Goal: Information Seeking & Learning: Learn about a topic

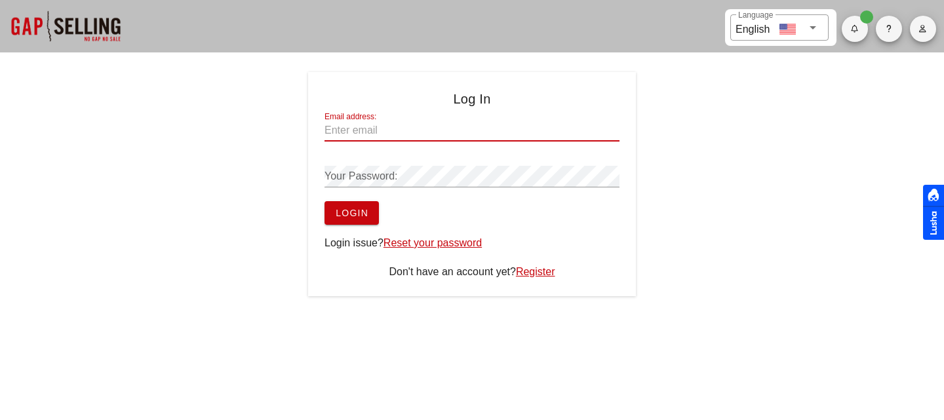
type input "nmitrovic@zscaler.com"
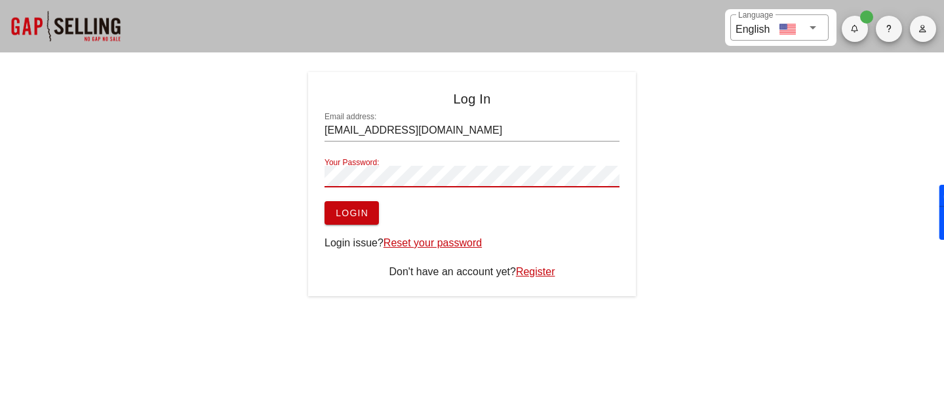
click at [325, 201] on button "Login" at bounding box center [352, 213] width 54 height 24
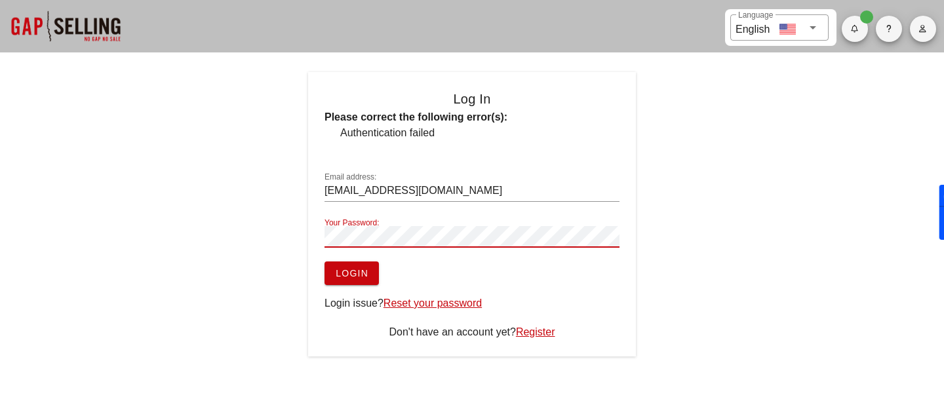
click at [325, 262] on button "Login" at bounding box center [352, 274] width 54 height 24
click at [349, 273] on span "Login" at bounding box center [351, 273] width 33 height 10
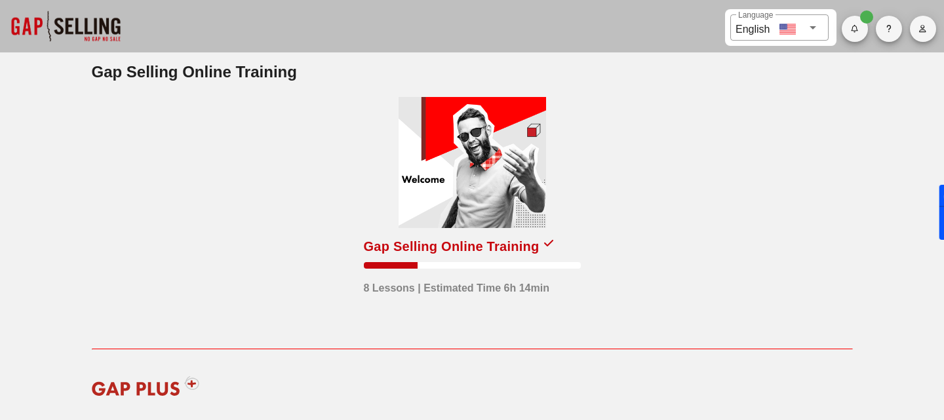
click at [515, 220] on div at bounding box center [473, 162] width 148 height 131
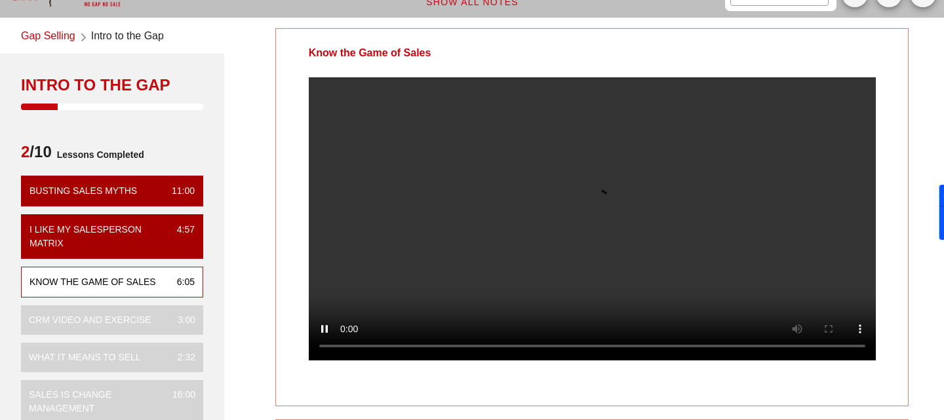
scroll to position [58, 0]
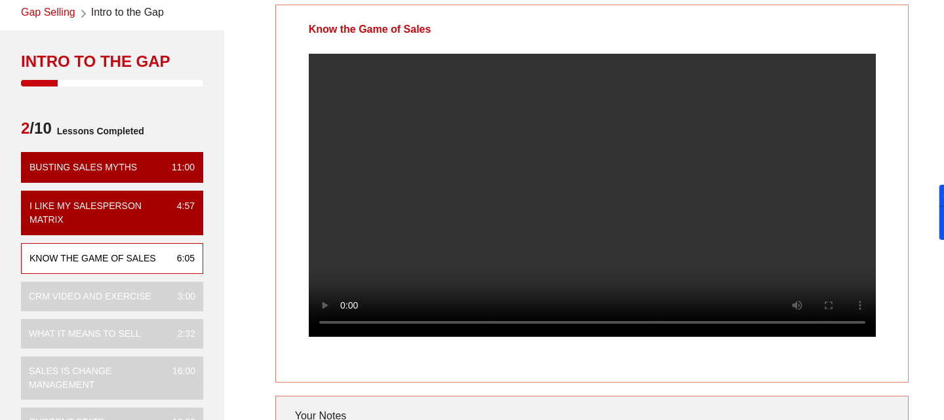
click at [899, 338] on div at bounding box center [592, 206] width 633 height 304
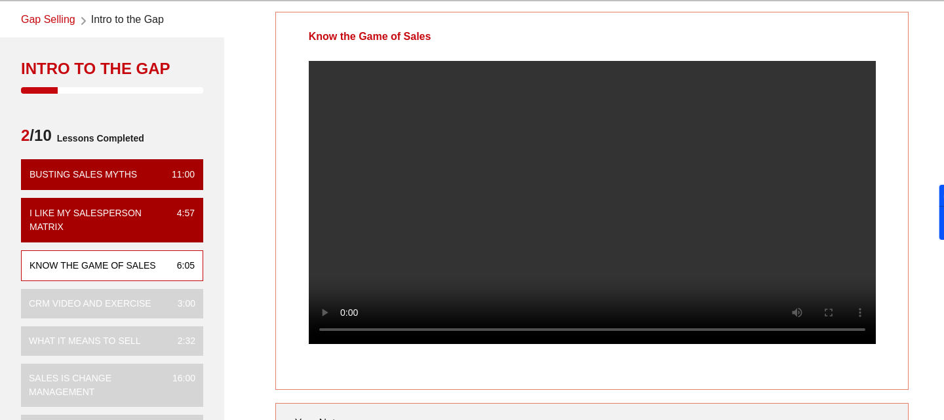
scroll to position [77, 0]
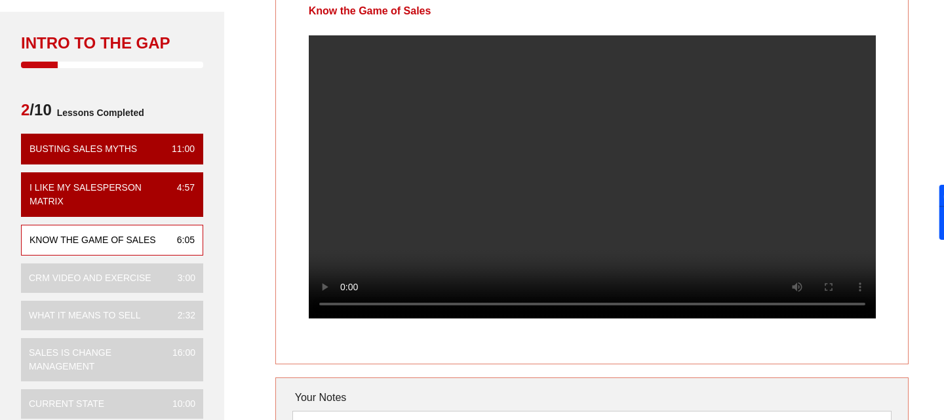
click at [900, 310] on div at bounding box center [592, 187] width 633 height 304
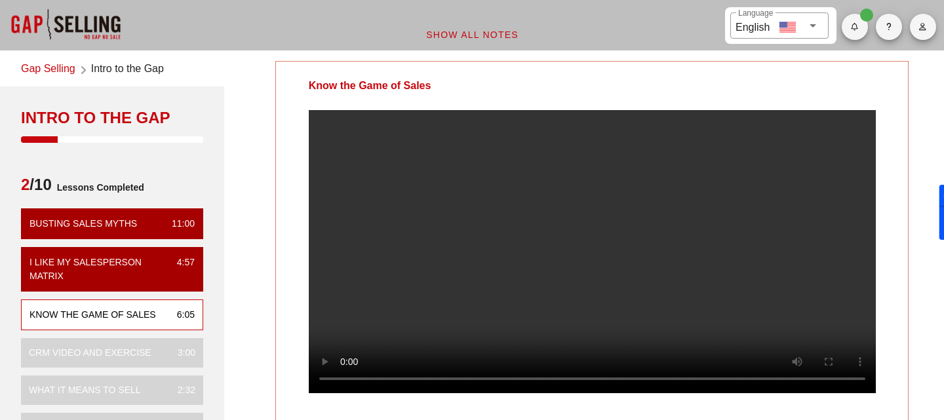
scroll to position [0, 0]
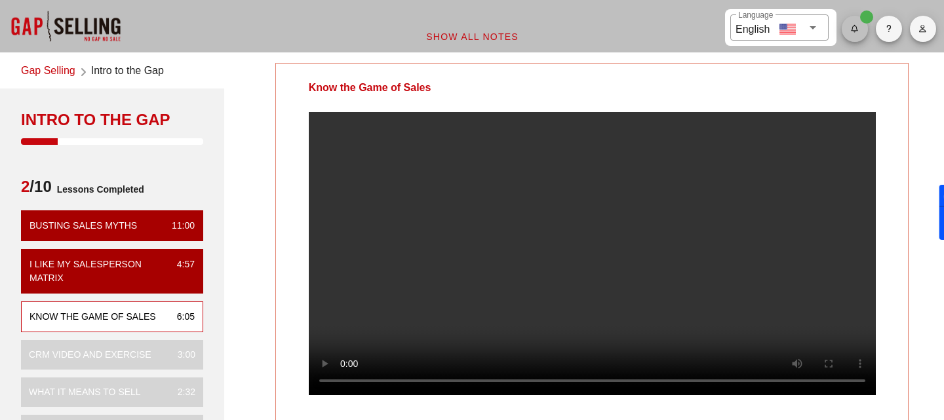
click at [854, 37] on button "button" at bounding box center [855, 29] width 26 height 26
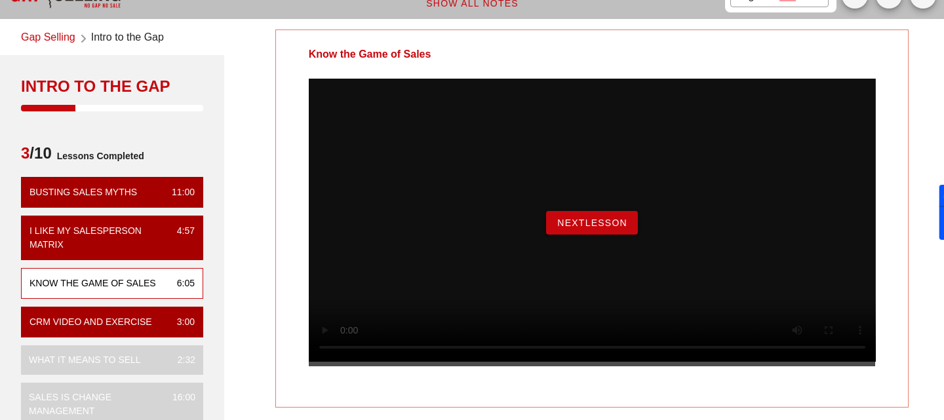
click at [610, 228] on span "NextLesson" at bounding box center [592, 223] width 71 height 10
click at [612, 228] on span "NextLesson" at bounding box center [592, 223] width 71 height 10
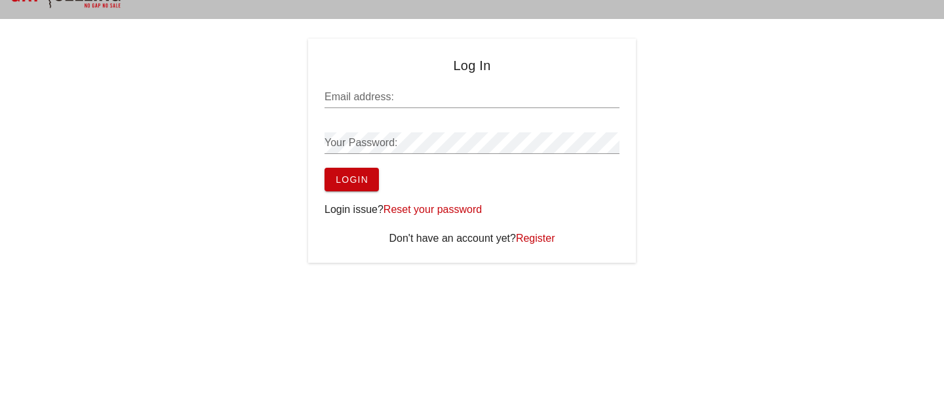
click at [379, 112] on div "Email address:" at bounding box center [472, 104] width 295 height 35
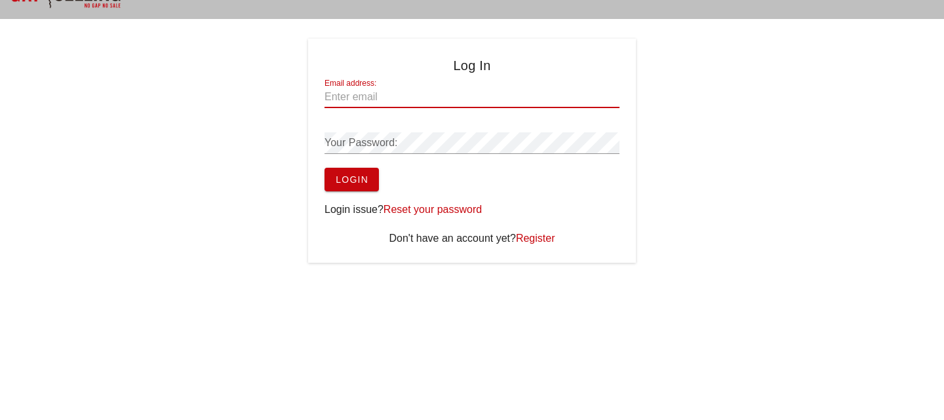
click at [377, 95] on input "Email address:" at bounding box center [472, 97] width 295 height 21
type input "nmitrovic@zscaler.com"
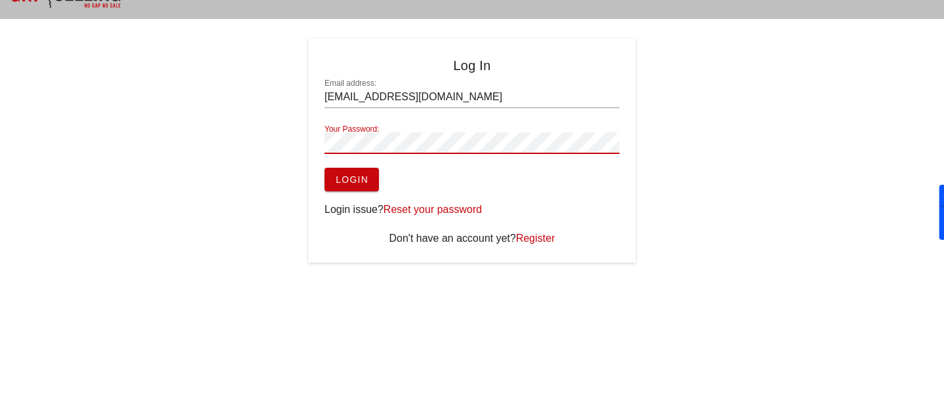
click at [351, 182] on span "Login" at bounding box center [351, 179] width 33 height 10
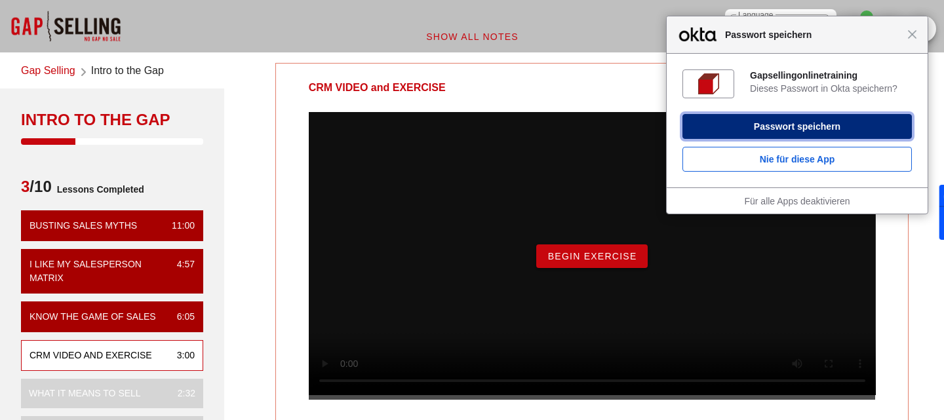
click at [791, 123] on button "Passwort speichern" at bounding box center [797, 126] width 229 height 25
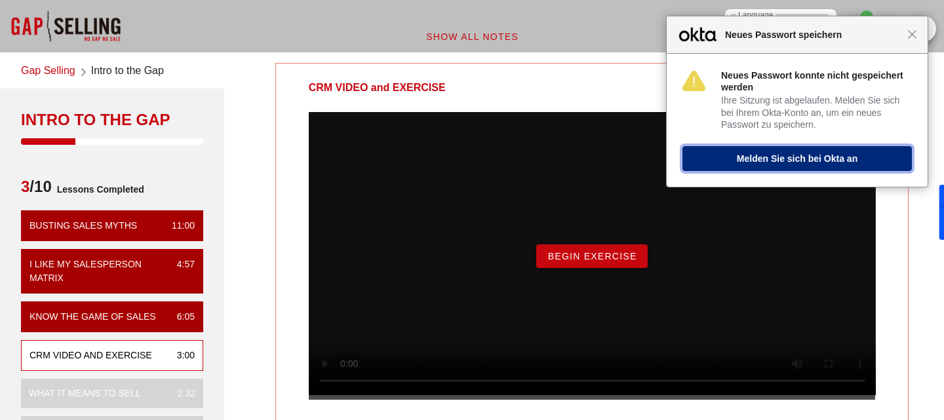
click at [806, 159] on button "Melden Sie sich bei Okta an" at bounding box center [797, 158] width 229 height 25
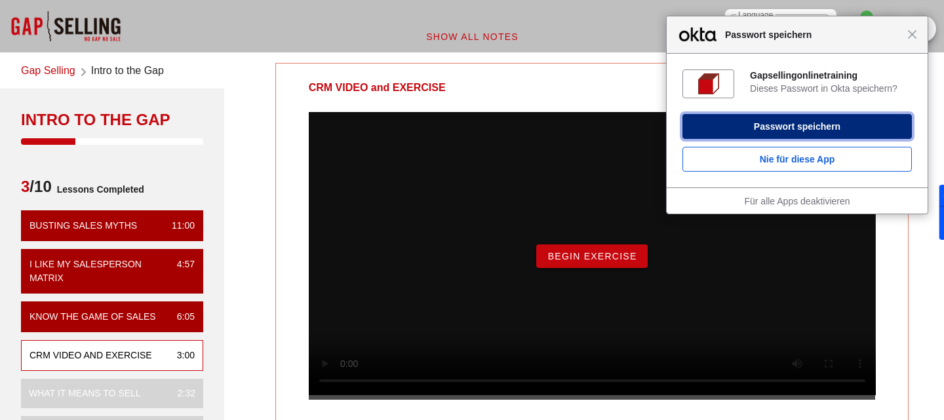
click at [763, 125] on button "Passwort speichern" at bounding box center [797, 126] width 229 height 25
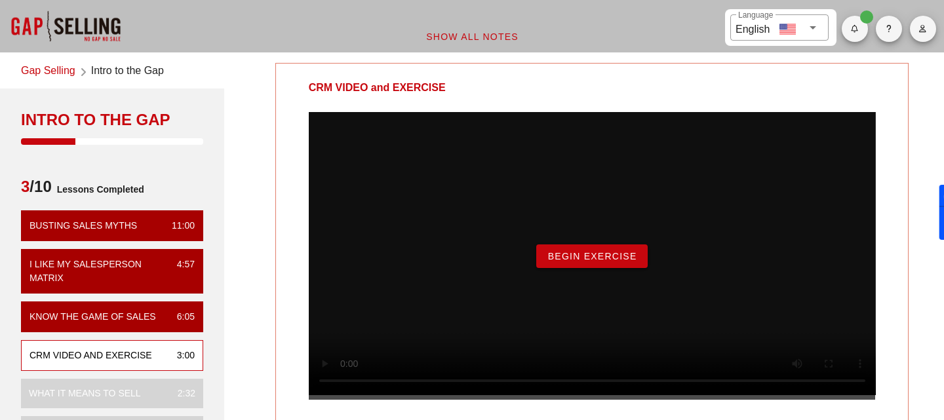
click at [578, 268] on button "Begin Exercise" at bounding box center [591, 257] width 111 height 24
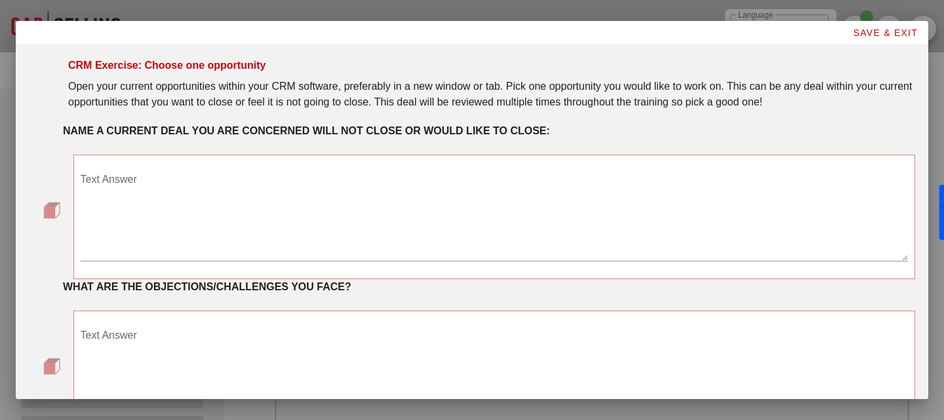
click at [311, 239] on textarea "Text Answer" at bounding box center [495, 215] width 828 height 92
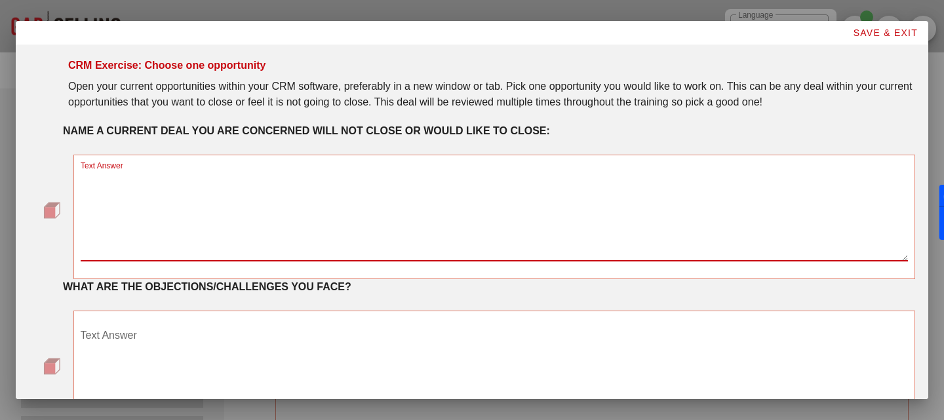
click at [281, 103] on div "Open your current opportunities within your CRM software, preferably in a new w…" at bounding box center [491, 94] width 847 height 31
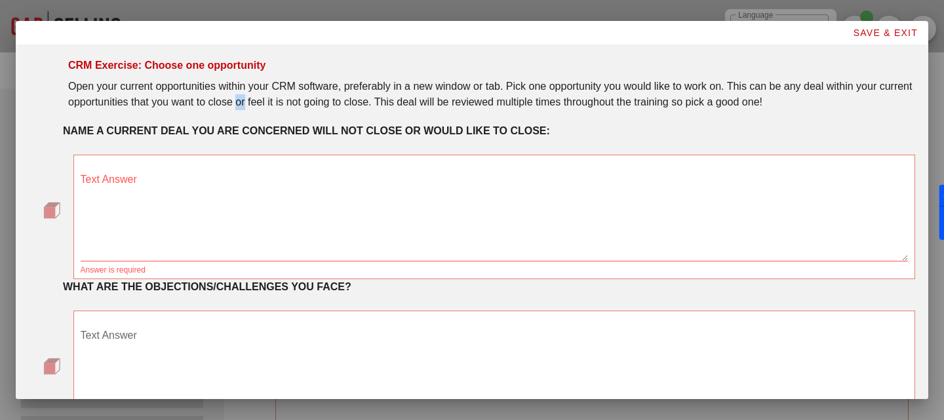
click at [281, 103] on div "Open your current opportunities within your CRM software, preferably in a new w…" at bounding box center [491, 94] width 847 height 31
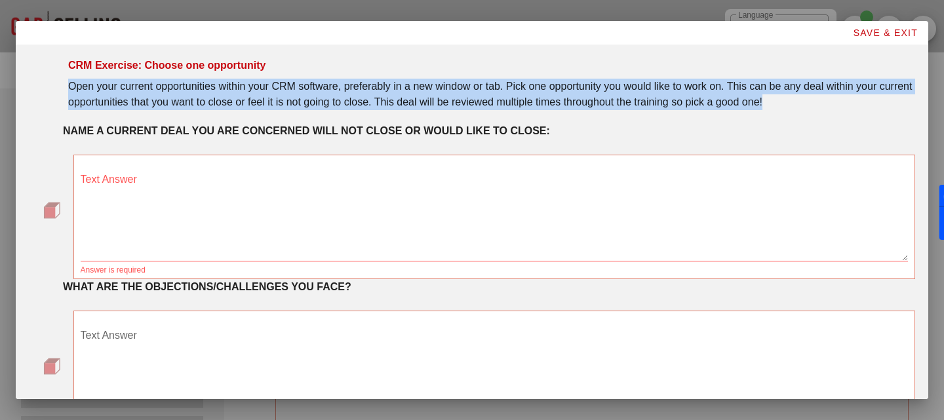
click at [281, 103] on div "Open your current opportunities within your CRM software, preferably in a new w…" at bounding box center [491, 94] width 847 height 31
copy div "Open your current opportunities within your CRM software, preferably in a new w…"
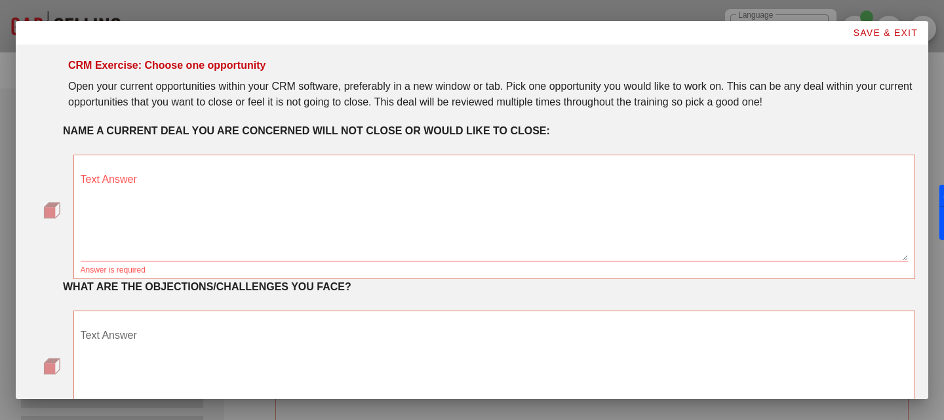
click at [599, 127] on div "NAME A CURRENT DEAL YOU ARE CONCERNED WILL NOT CLOSE OR WOULD LIKE TO CLOSE:" at bounding box center [489, 131] width 852 height 16
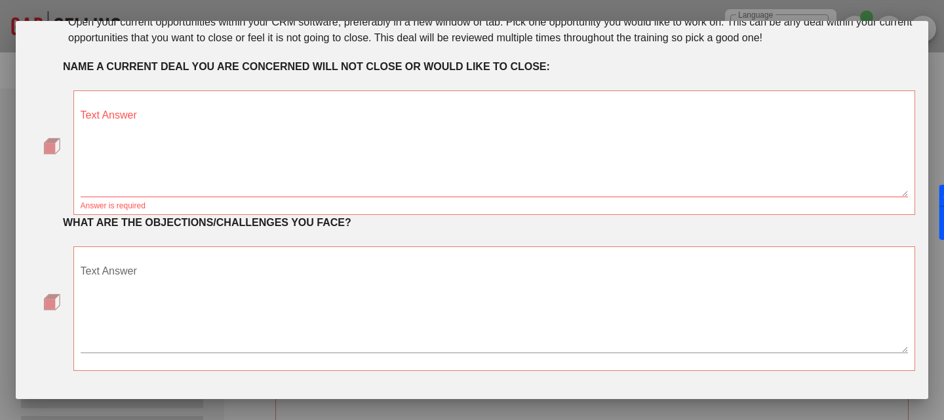
click at [197, 314] on textarea "Text Answer" at bounding box center [495, 307] width 828 height 92
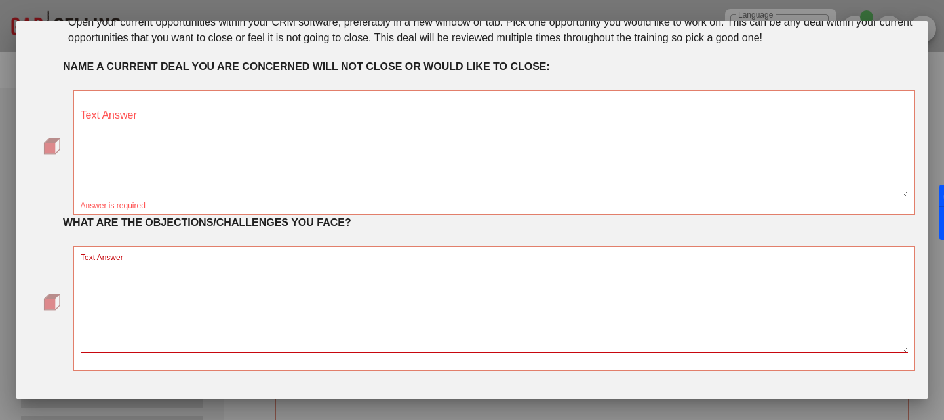
paste textarea "WHAT ARE THE OBJECTIONS/CHALLENGES YOU FACE? Pricing Negotiations: [PERSON_NAME…"
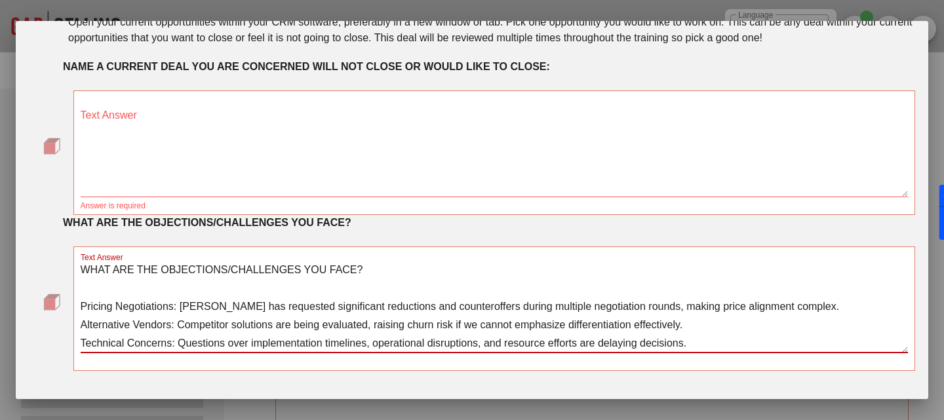
scroll to position [34, 0]
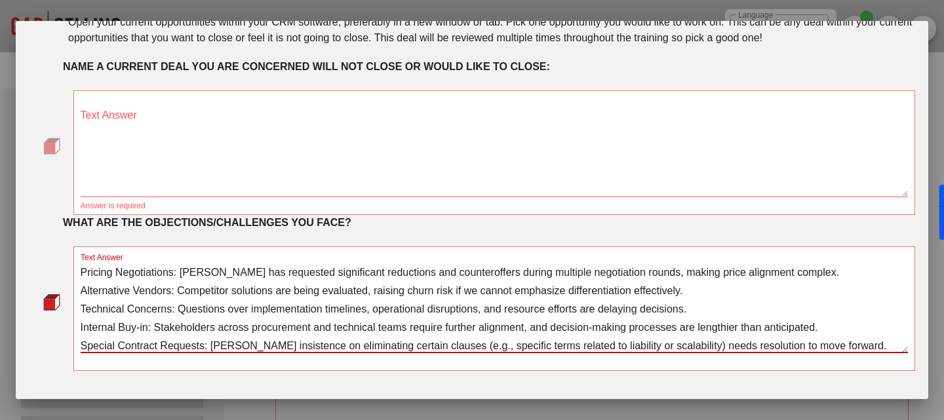
type textarea "WHAT ARE THE OBJECTIONS/CHALLENGES YOU FACE? Pricing Negotiations: [PERSON_NAME…"
click at [328, 188] on textarea "Text Answer" at bounding box center [495, 151] width 828 height 92
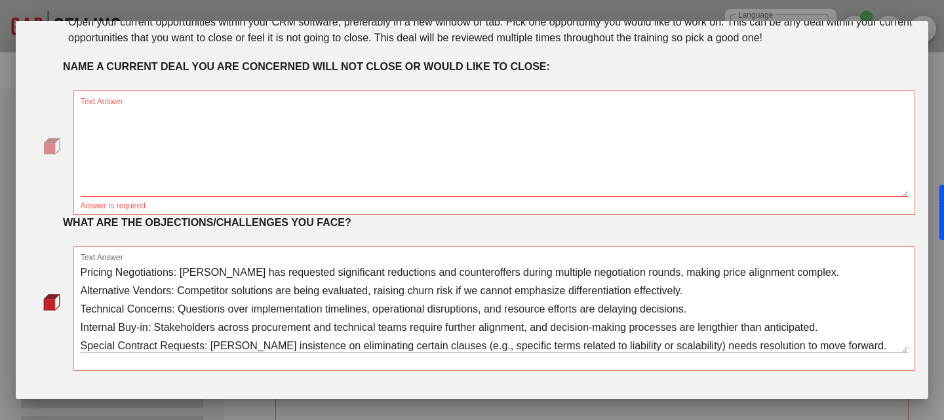
paste textarea "[PERSON_NAME] – A critical deal involving Zscaler’s Zero Trust architecture, in…"
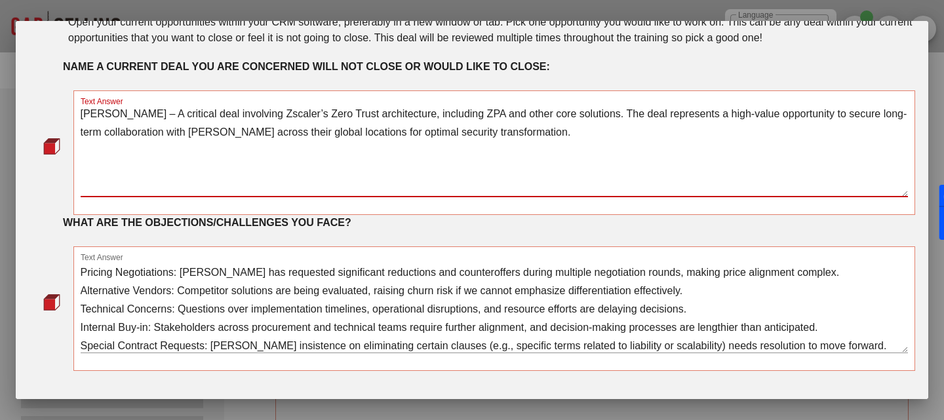
scroll to position [102, 0]
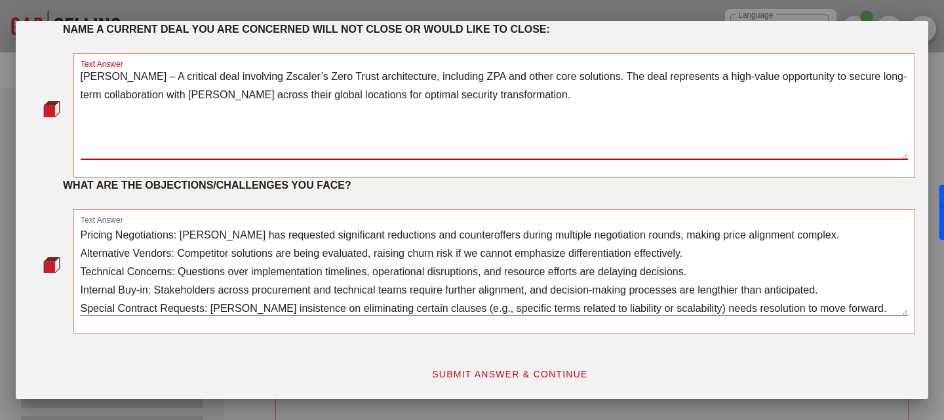
type textarea "[PERSON_NAME] – A critical deal involving Zscaler’s Zero Trust architecture, in…"
click at [496, 380] on button "SUBMIT ANSWER & CONTINUE" at bounding box center [510, 375] width 178 height 24
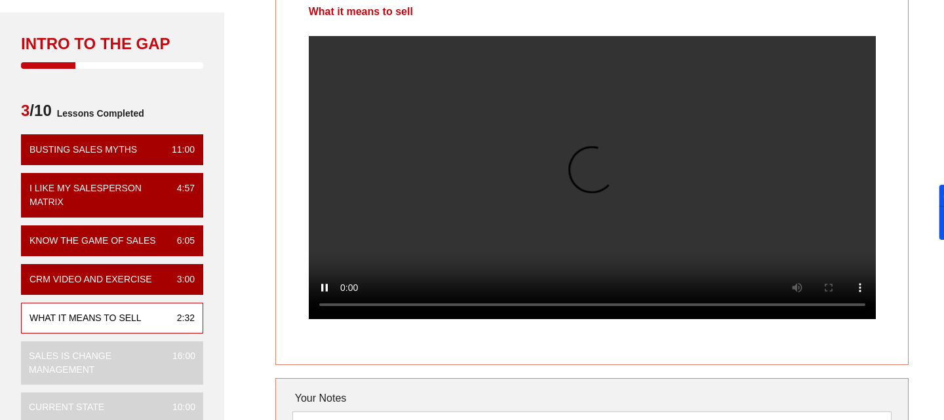
scroll to position [66, 0]
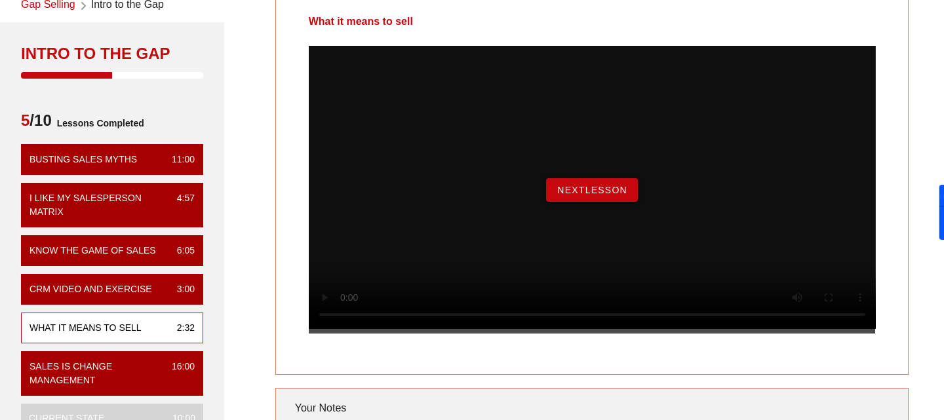
click at [608, 195] on span "NextLesson" at bounding box center [592, 190] width 71 height 10
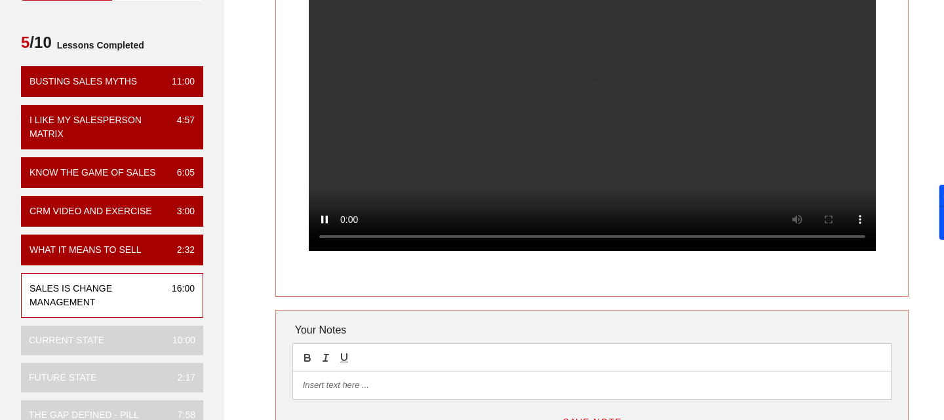
scroll to position [256, 0]
